Goal: Contribute content: Add original content to the website for others to see

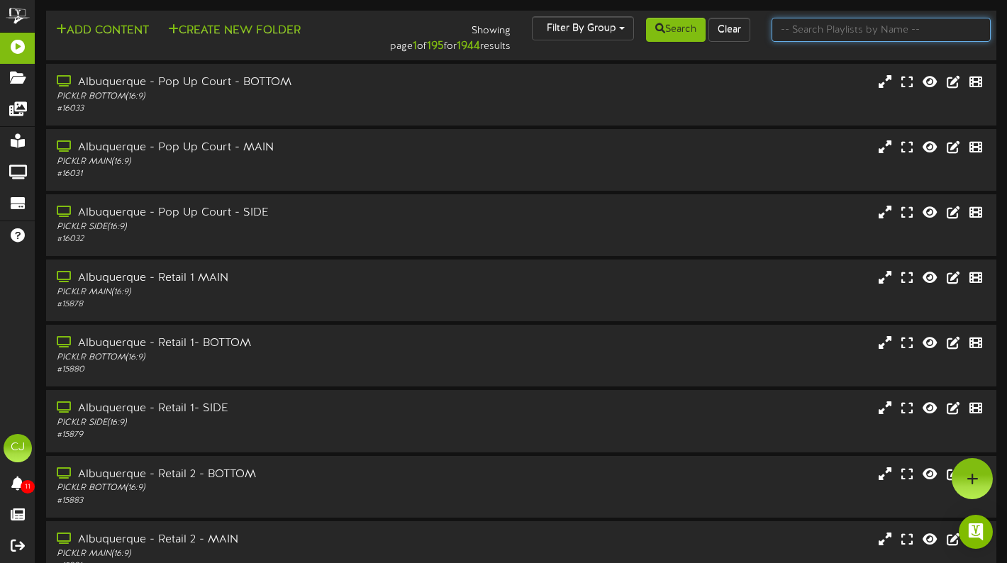
click at [820, 26] on input "text" at bounding box center [880, 30] width 219 height 24
type input "[GEOGRAPHIC_DATA]"
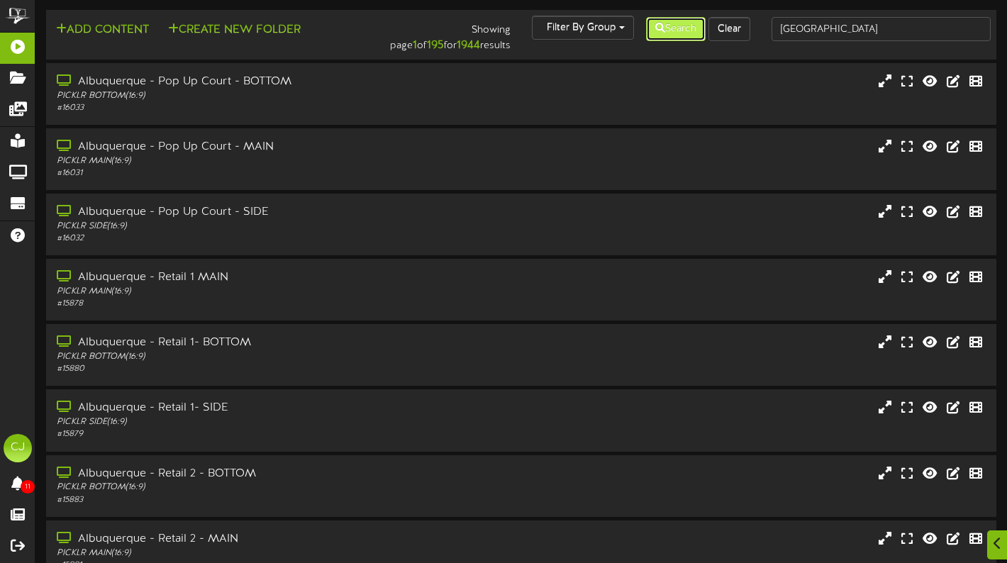
click at [681, 34] on button "Search" at bounding box center [676, 29] width 60 height 24
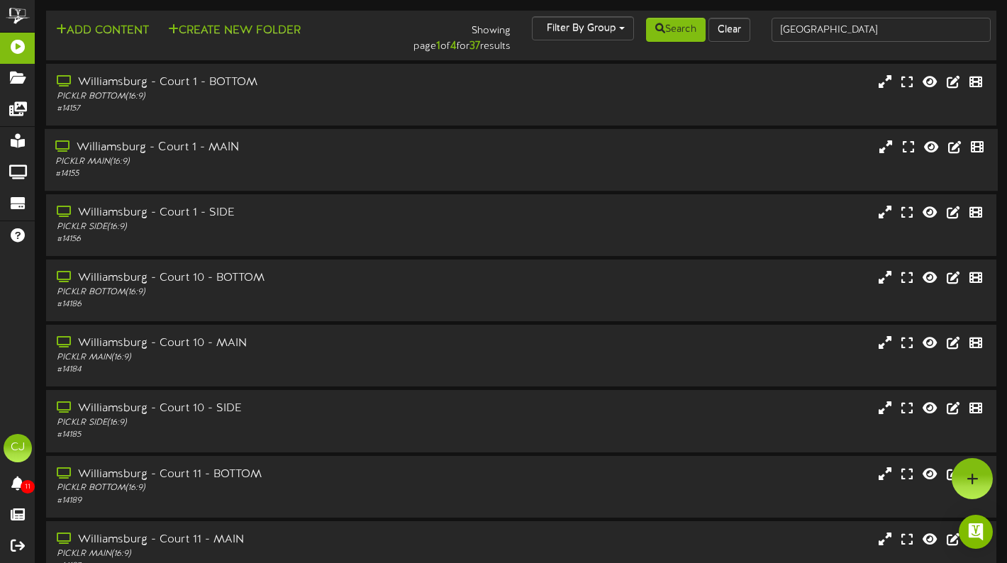
click at [341, 150] on div "Williamsburg - Court 1 - MAIN" at bounding box center [243, 148] width 376 height 16
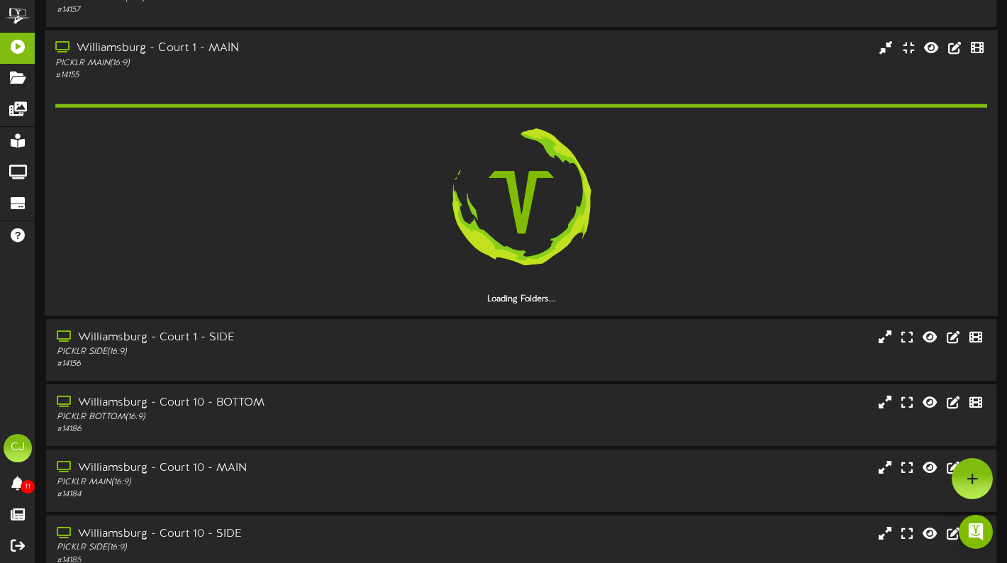
scroll to position [77, 0]
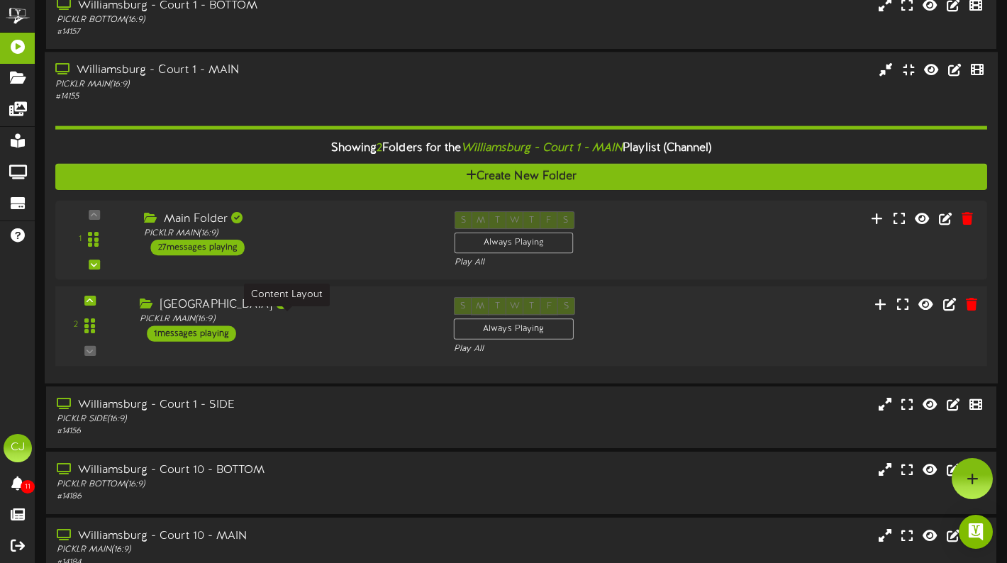
click at [328, 318] on div "PICKLR MAIN ( 16:9 )" at bounding box center [286, 319] width 292 height 12
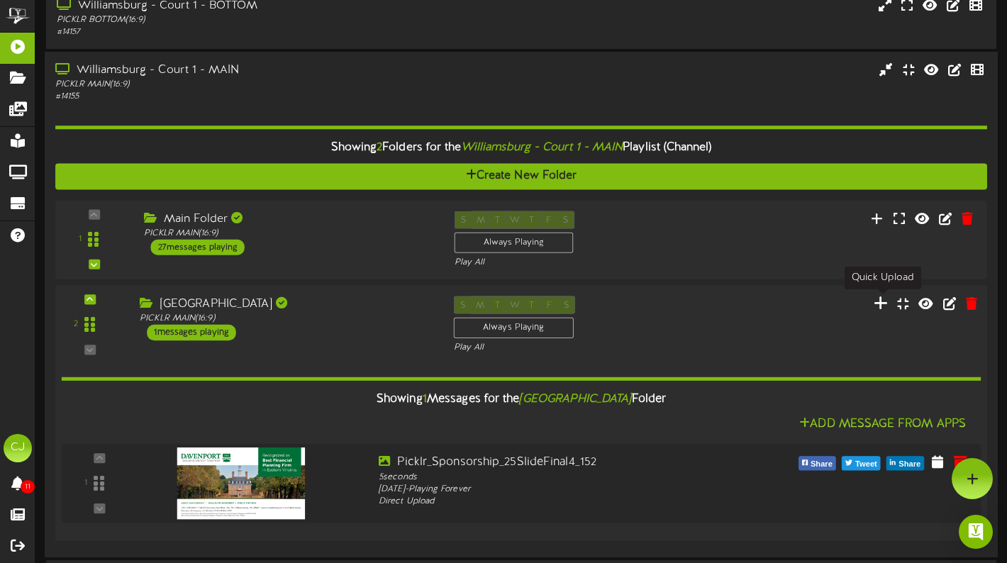
click at [880, 299] on icon at bounding box center [881, 303] width 15 height 16
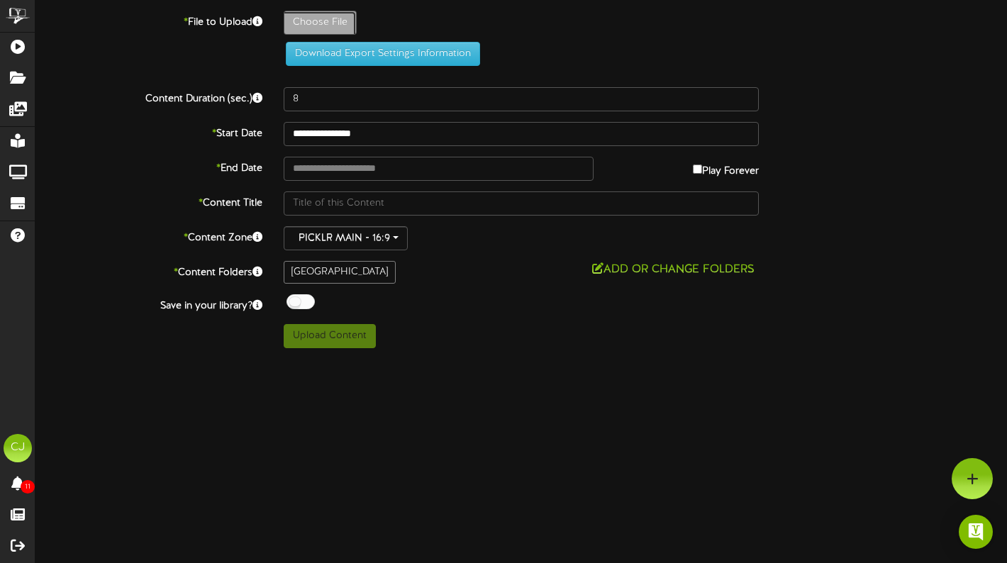
type input "**********"
type input "RyanHomesSettlementatPowhatan55Logojpg"
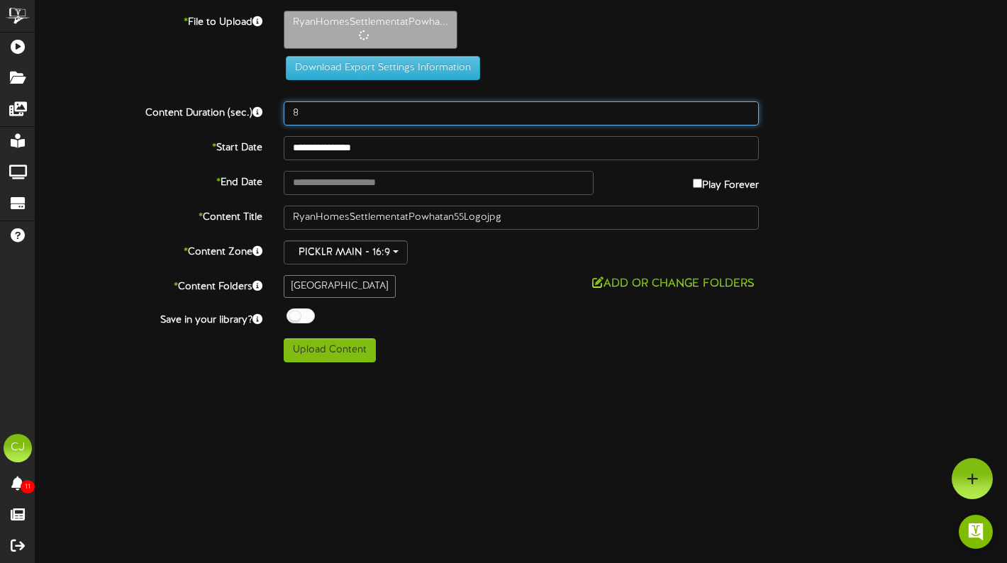
click at [315, 109] on input "8" at bounding box center [521, 113] width 475 height 24
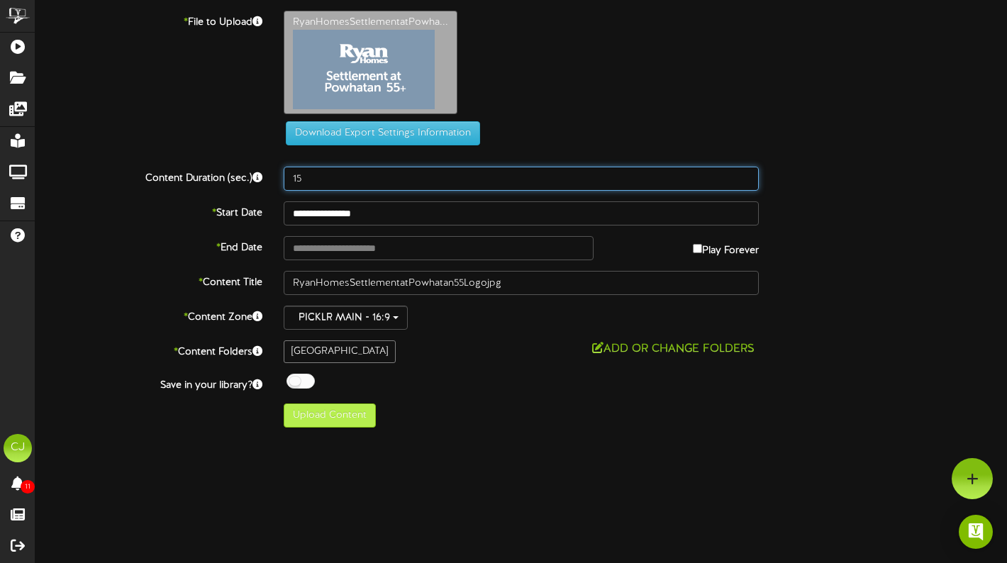
type input "15"
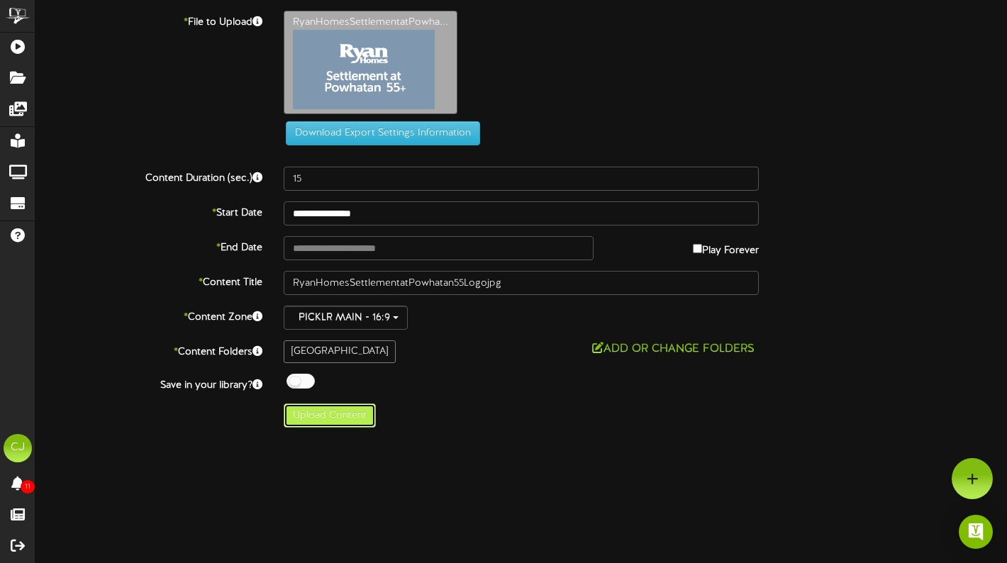
click at [349, 418] on button "Upload Content" at bounding box center [330, 415] width 92 height 24
type input "**********"
